Goal: Check status: Check status

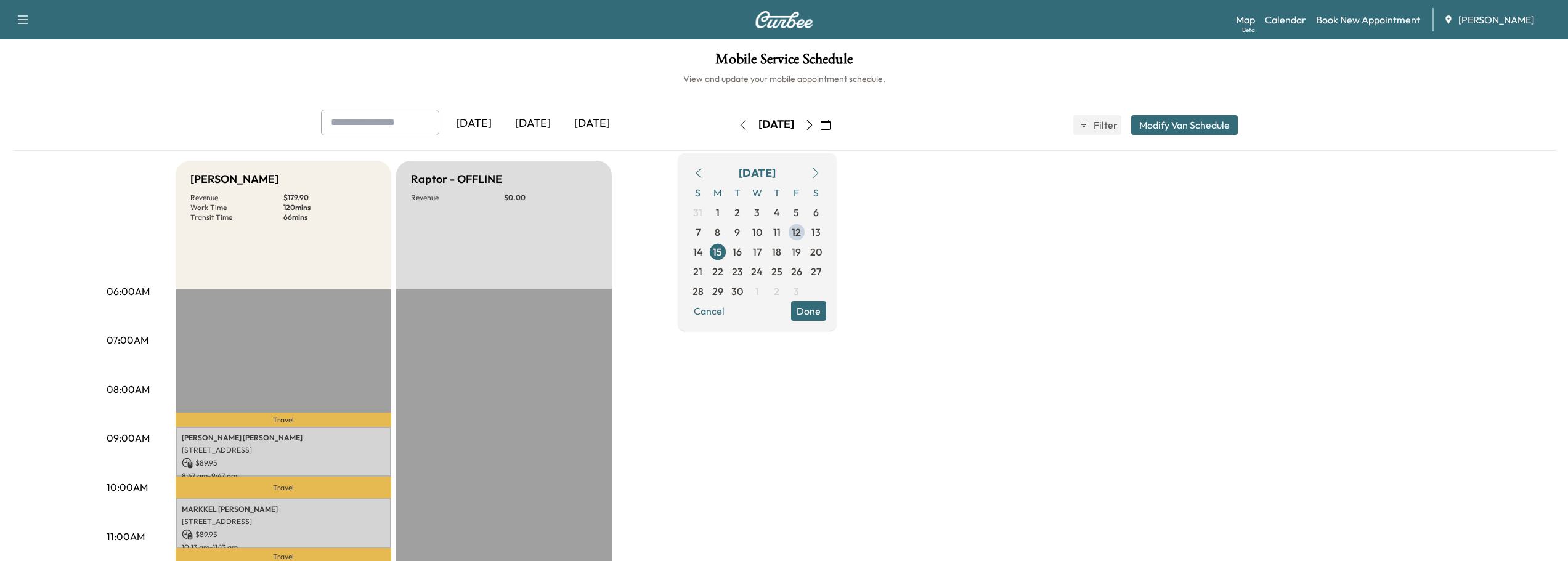
scroll to position [123, 0]
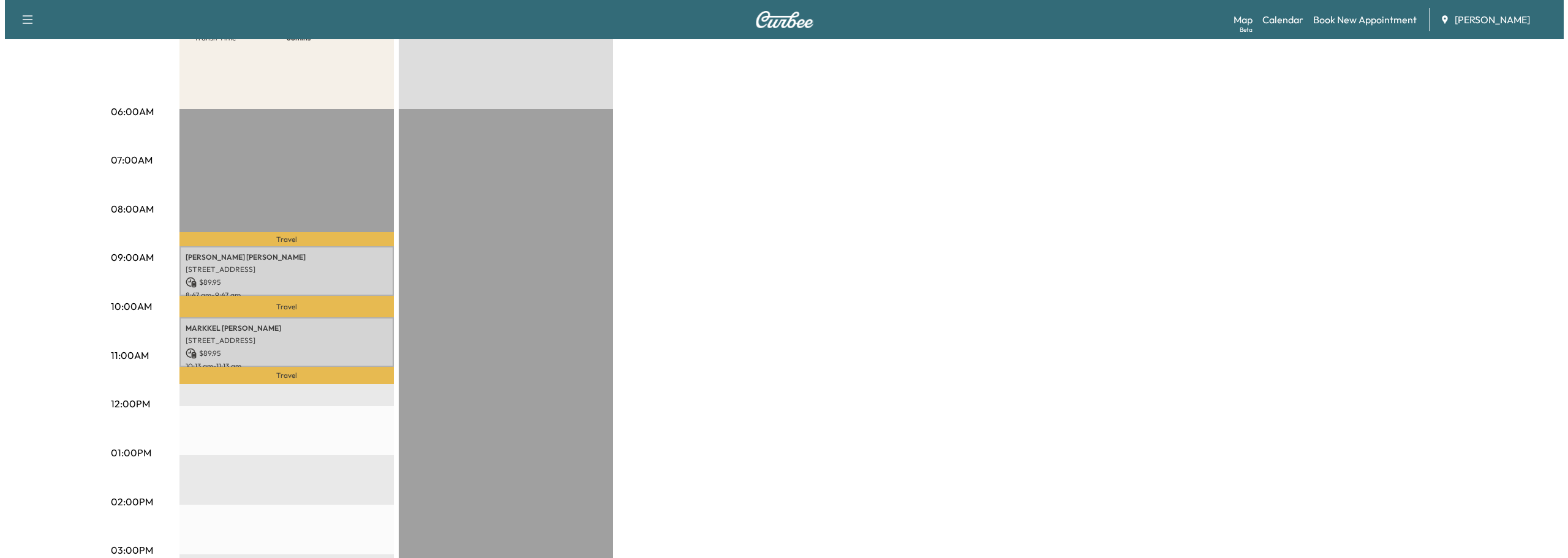
scroll to position [184, 0]
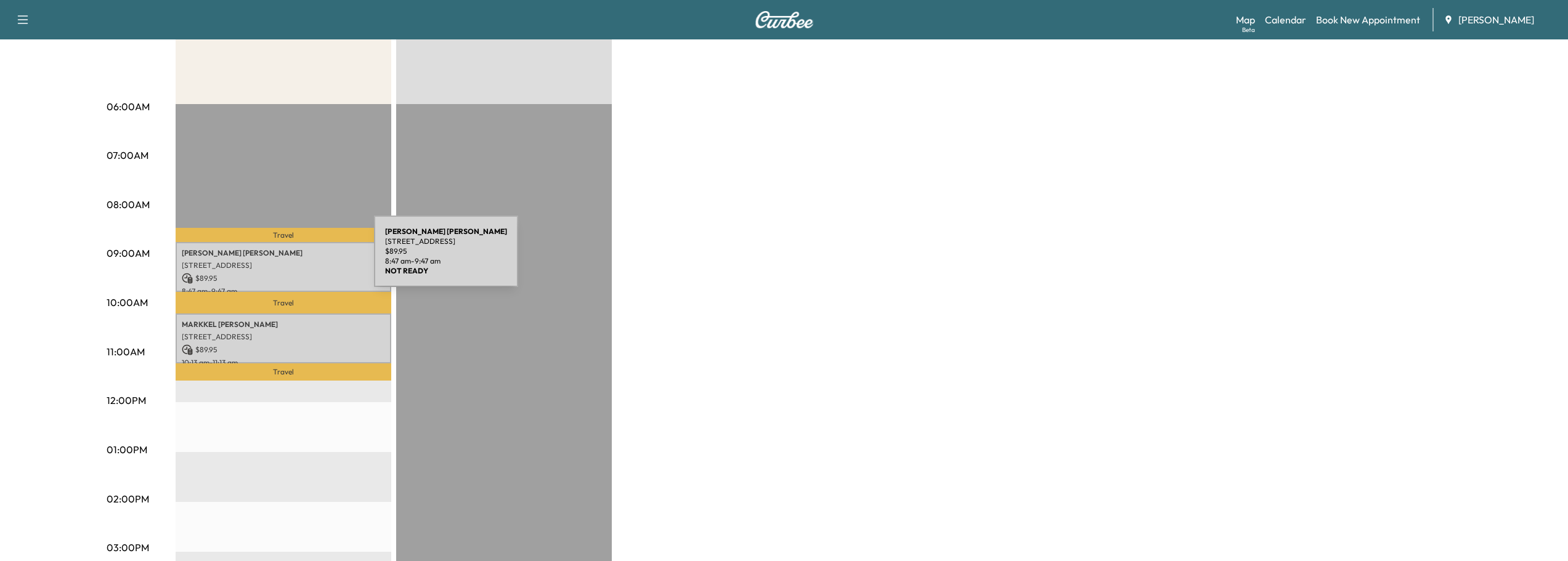
click at [282, 261] on p "[STREET_ADDRESS]" at bounding box center [284, 265] width 203 height 10
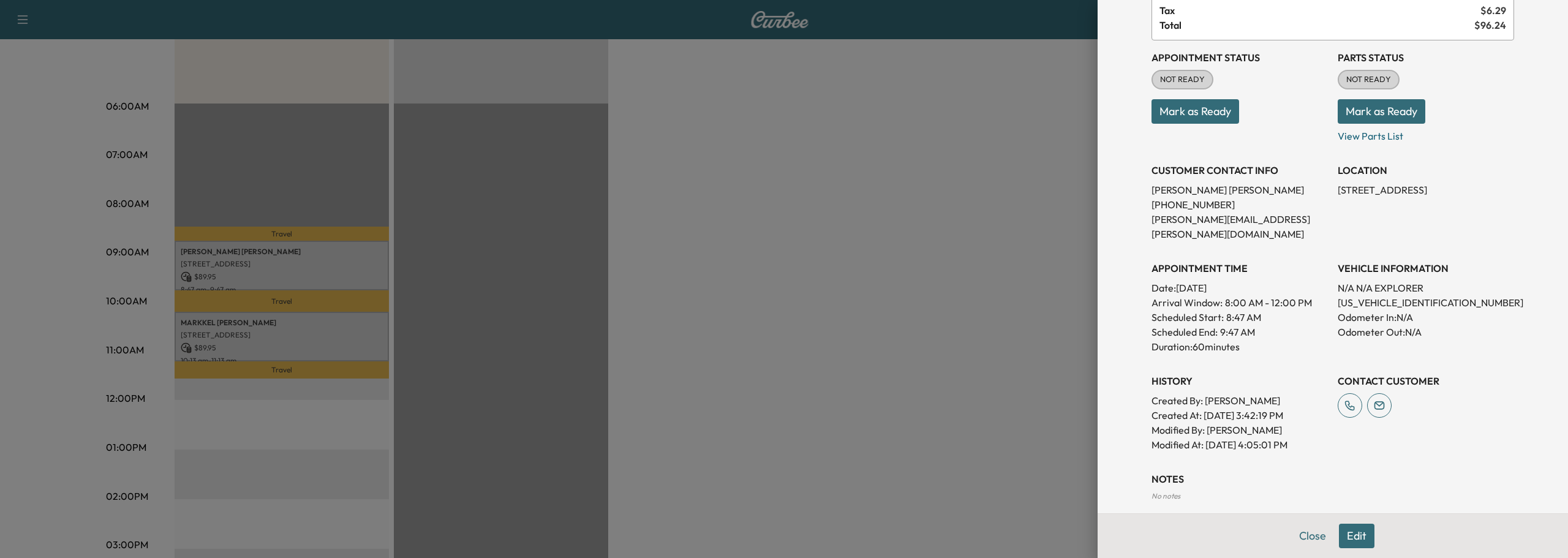
scroll to position [0, 0]
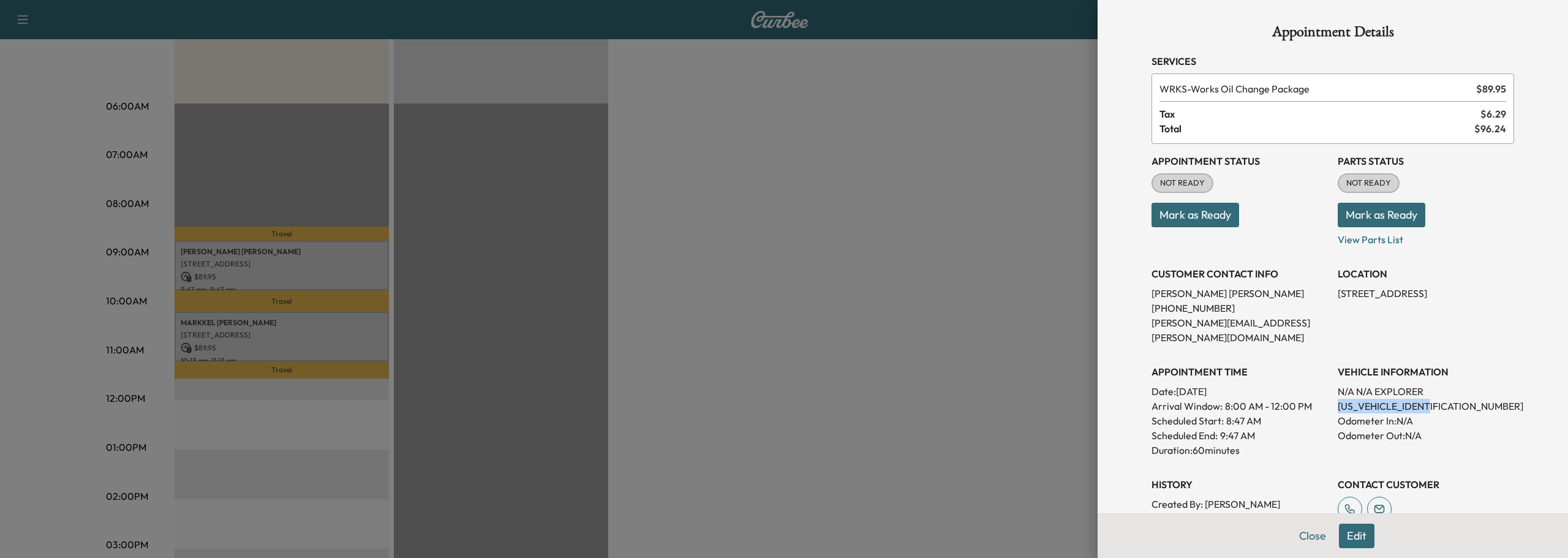
drag, startPoint x: 1327, startPoint y: 393, endPoint x: 1436, endPoint y: 394, distance: 109.0
click at [1436, 394] on div "Appointment Status NOT READY Mark as Ready Parts Status NOT READY Mark as Ready…" at bounding box center [1333, 350] width 363 height 412
copy p "[US_VEHICLE_IDENTIFICATION_NUMBER]"
click at [1155, 210] on button "Mark as Ready" at bounding box center [1195, 215] width 87 height 25
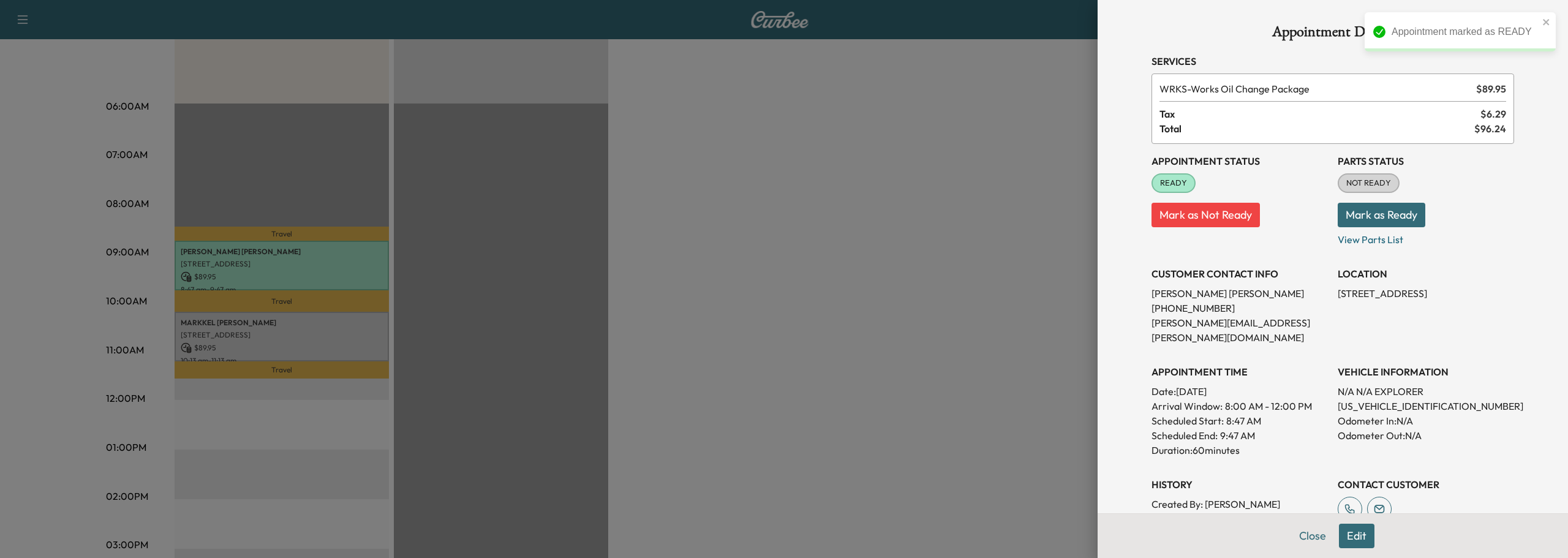
drag, startPoint x: 1304, startPoint y: 540, endPoint x: 1129, endPoint y: 490, distance: 182.0
click at [1303, 540] on button "Close" at bounding box center [1312, 536] width 43 height 25
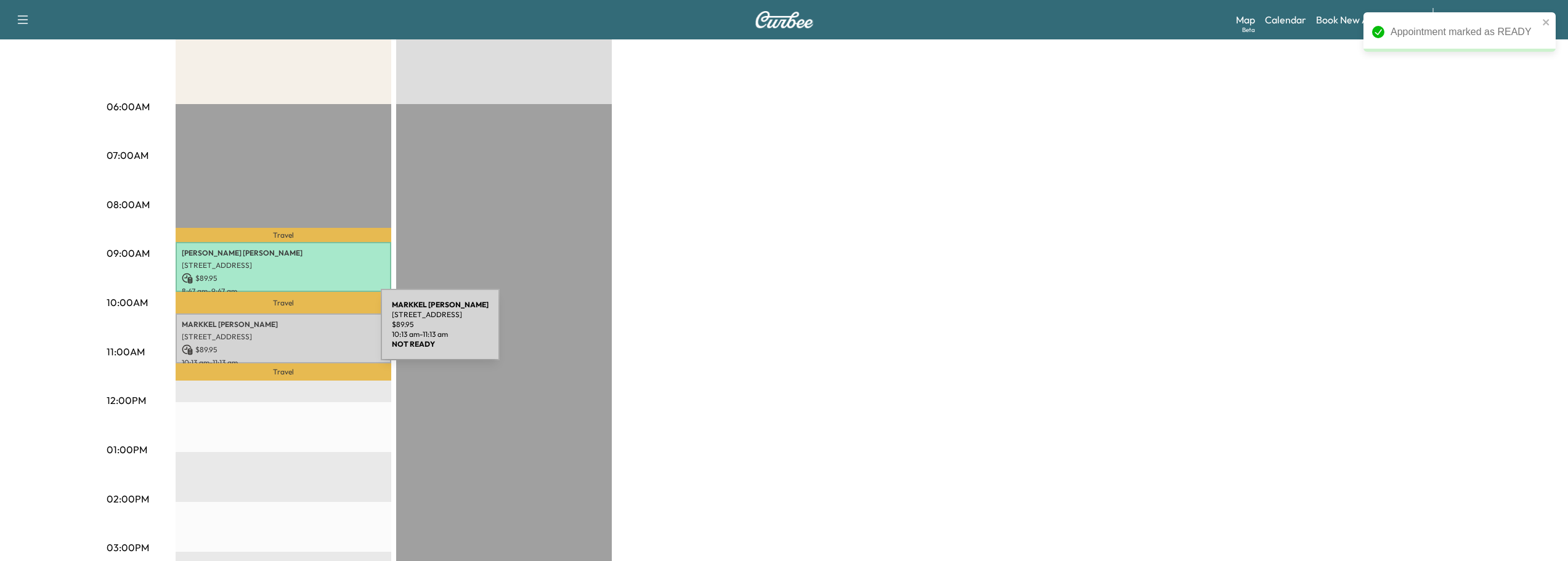
click at [288, 332] on p "[STREET_ADDRESS]" at bounding box center [284, 336] width 203 height 10
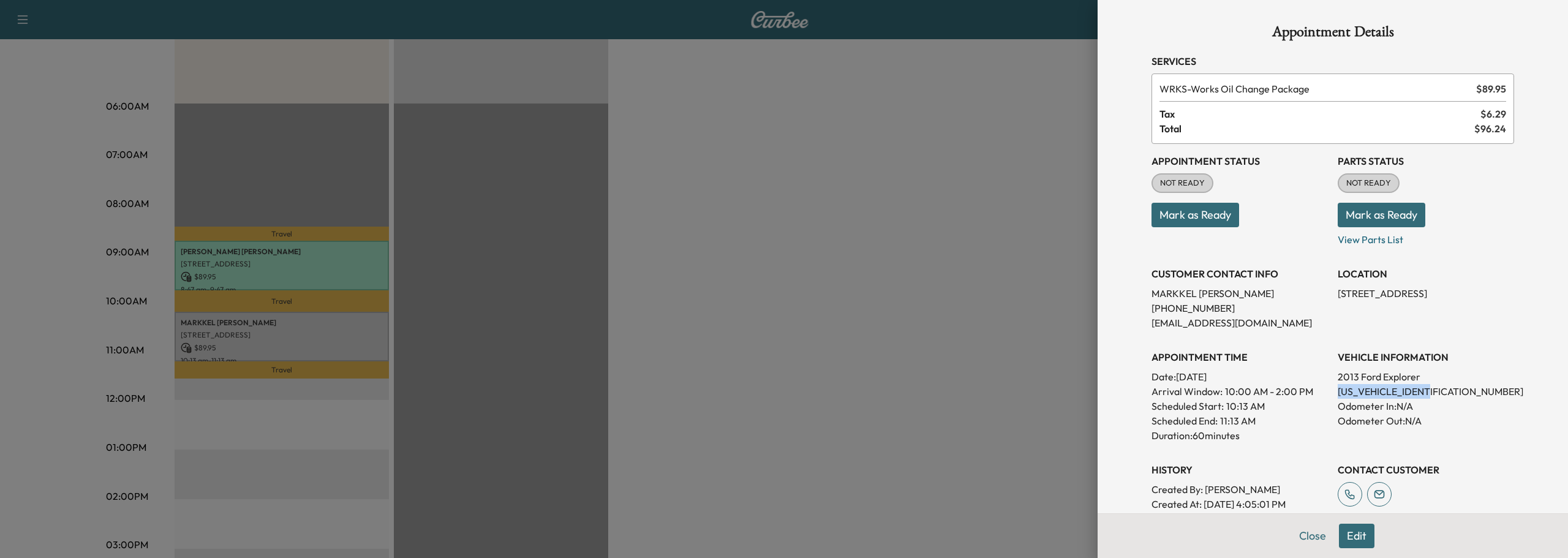
drag, startPoint x: 1329, startPoint y: 394, endPoint x: 1432, endPoint y: 391, distance: 103.0
click at [1433, 391] on p "[US_VEHICLE_IDENTIFICATION_NUMBER]" at bounding box center [1426, 392] width 176 height 15
copy p "[US_VEHICLE_IDENTIFICATION_NUMBER]"
click at [923, 178] on div at bounding box center [784, 279] width 1568 height 558
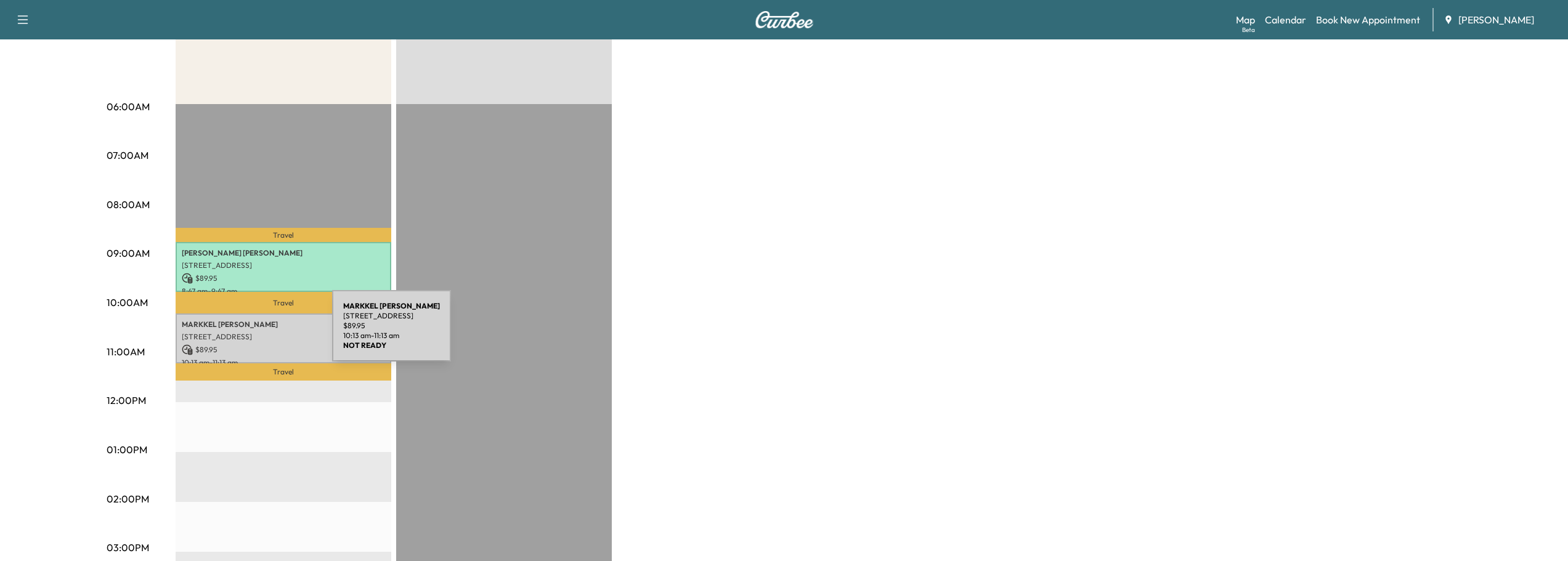
click at [239, 334] on p "[STREET_ADDRESS]" at bounding box center [284, 336] width 203 height 10
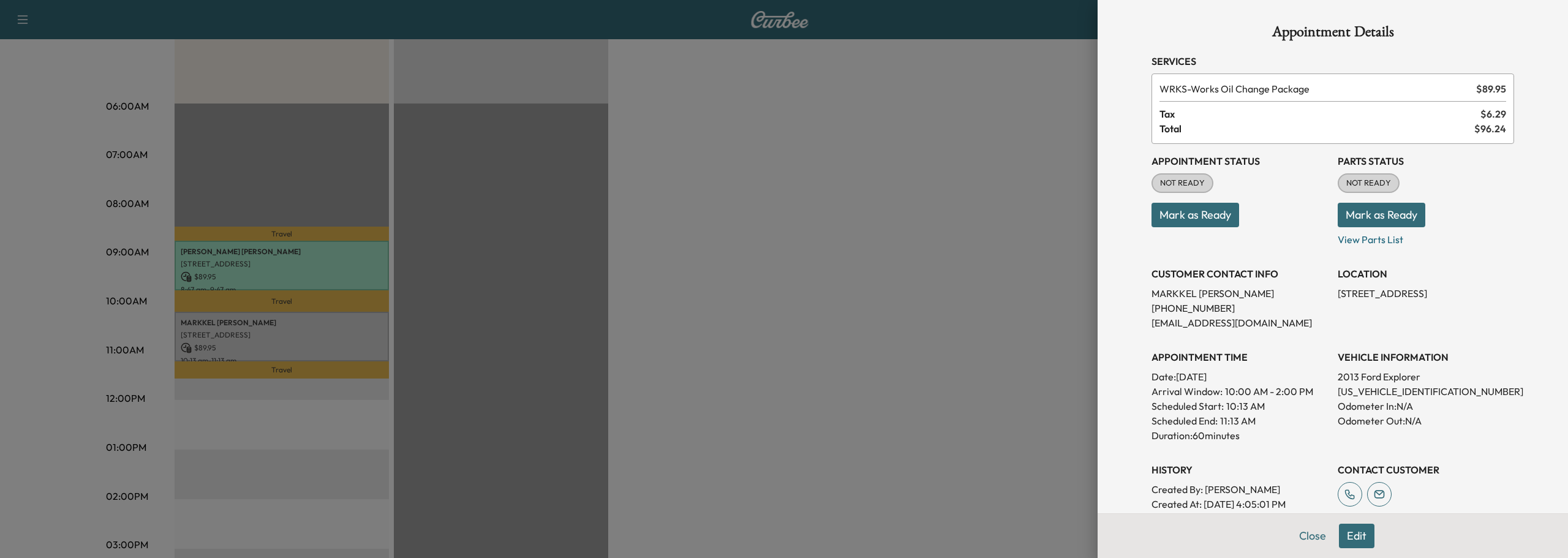
click at [1167, 213] on button "Mark as Ready" at bounding box center [1195, 215] width 87 height 25
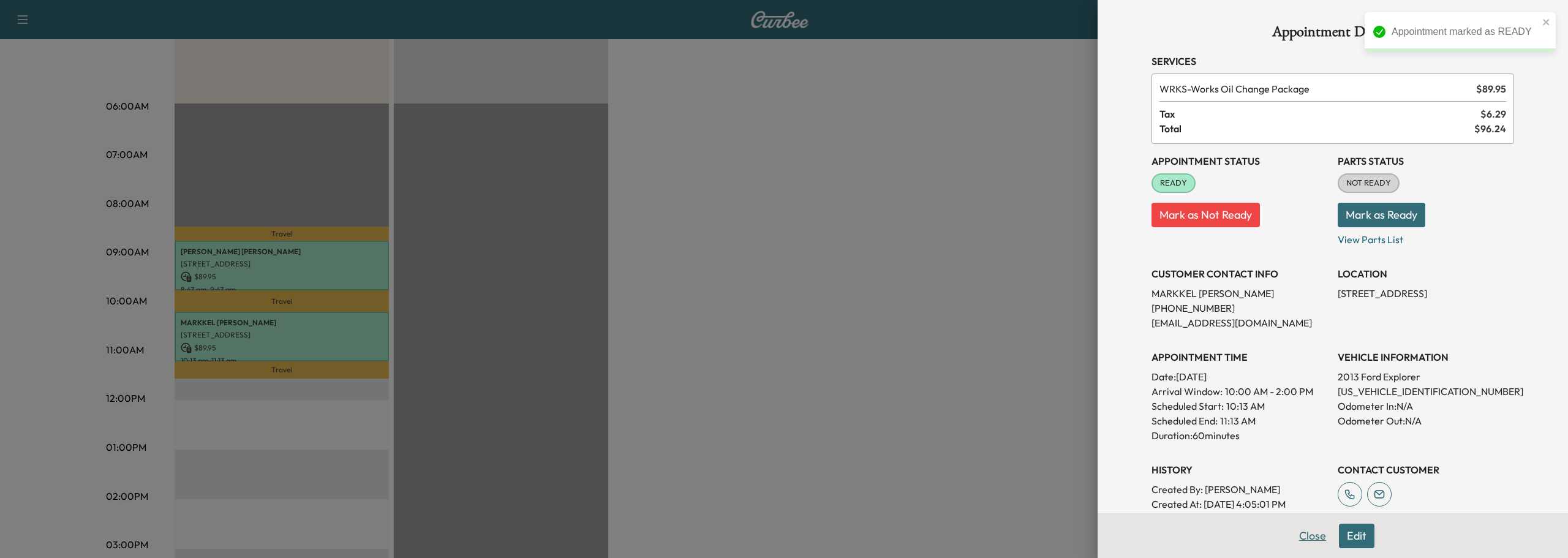
click at [1298, 536] on button "Close" at bounding box center [1312, 536] width 43 height 25
